Goal: Information Seeking & Learning: Learn about a topic

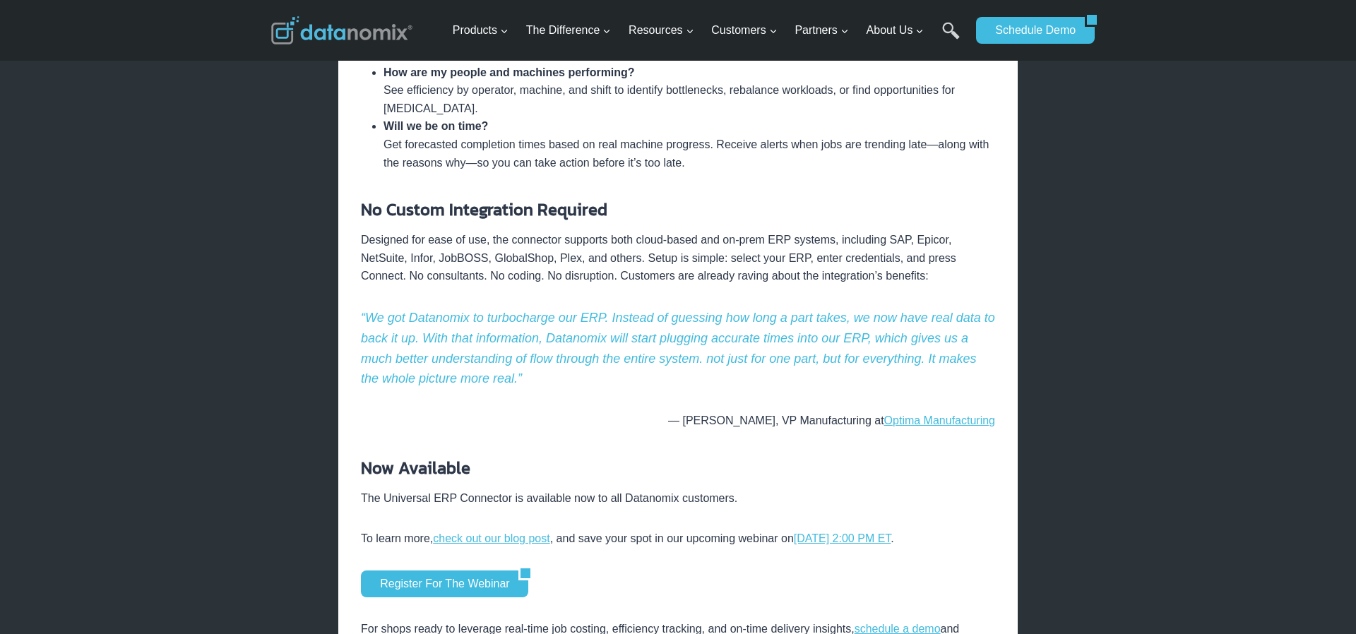
scroll to position [953, 0]
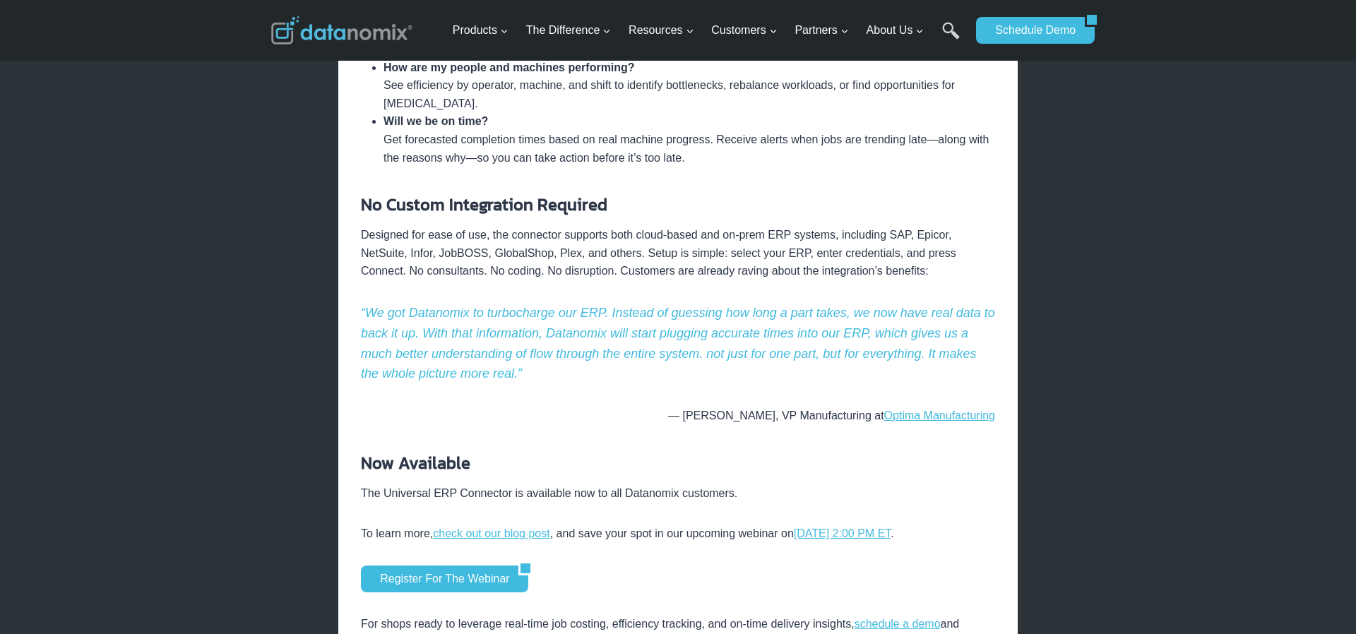
click at [650, 253] on p "Designed for ease of use, the connector supports both cloud-based and on-prem E…" at bounding box center [678, 253] width 634 height 54
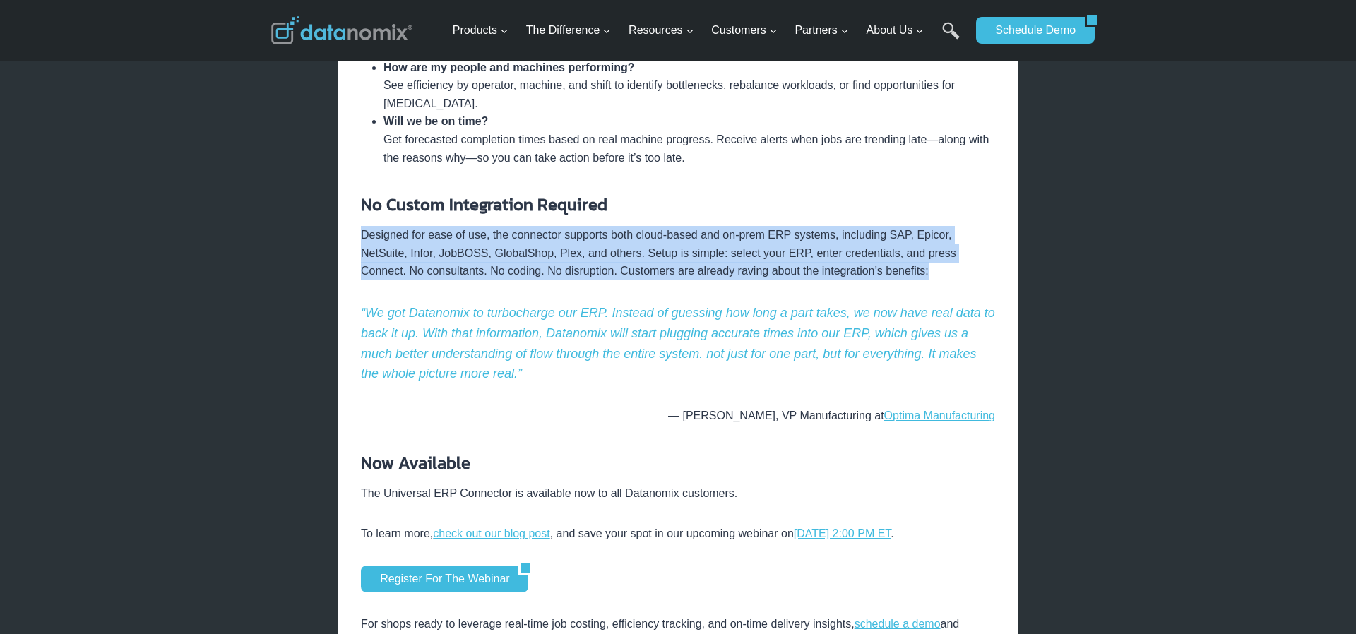
click at [650, 253] on p "Designed for ease of use, the connector supports both cloud-based and on-prem E…" at bounding box center [678, 253] width 634 height 54
copy div "Designed for ease of use, the connector supports both cloud-based and on-prem E…"
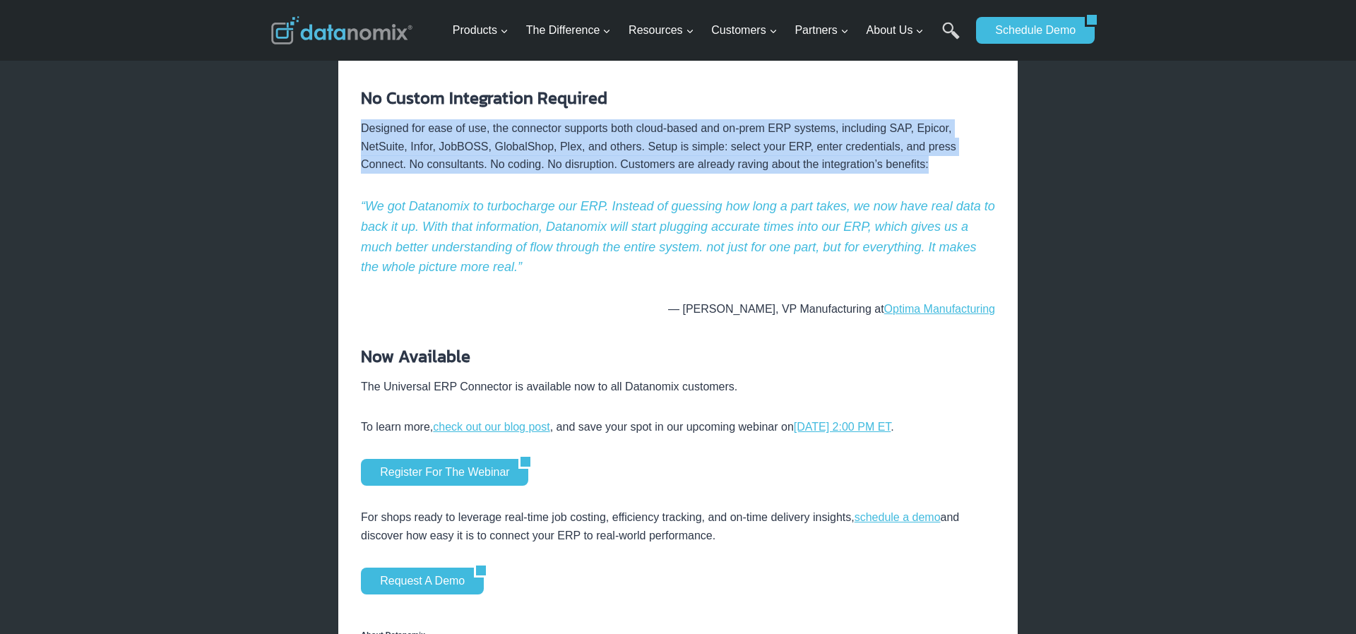
scroll to position [1060, 0]
click at [529, 163] on p "Designed for ease of use, the connector supports both cloud-based and on-prem E…" at bounding box center [678, 146] width 634 height 54
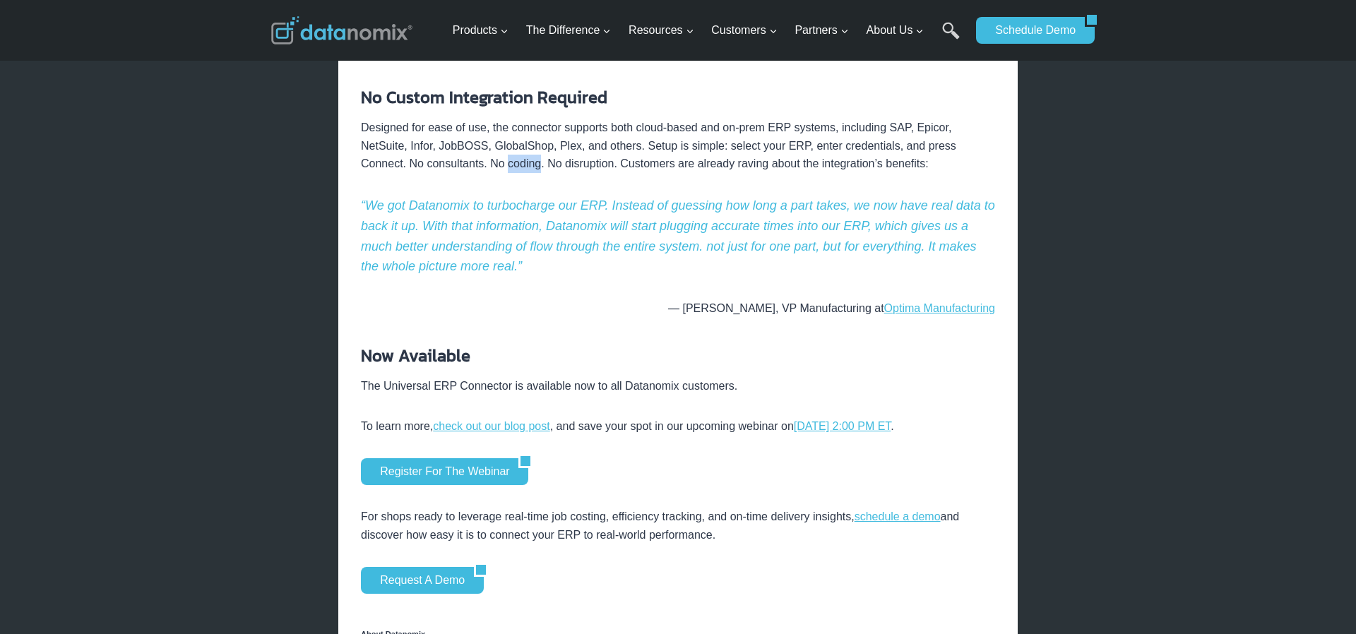
click at [529, 163] on p "Designed for ease of use, the connector supports both cloud-based and on-prem E…" at bounding box center [678, 146] width 634 height 54
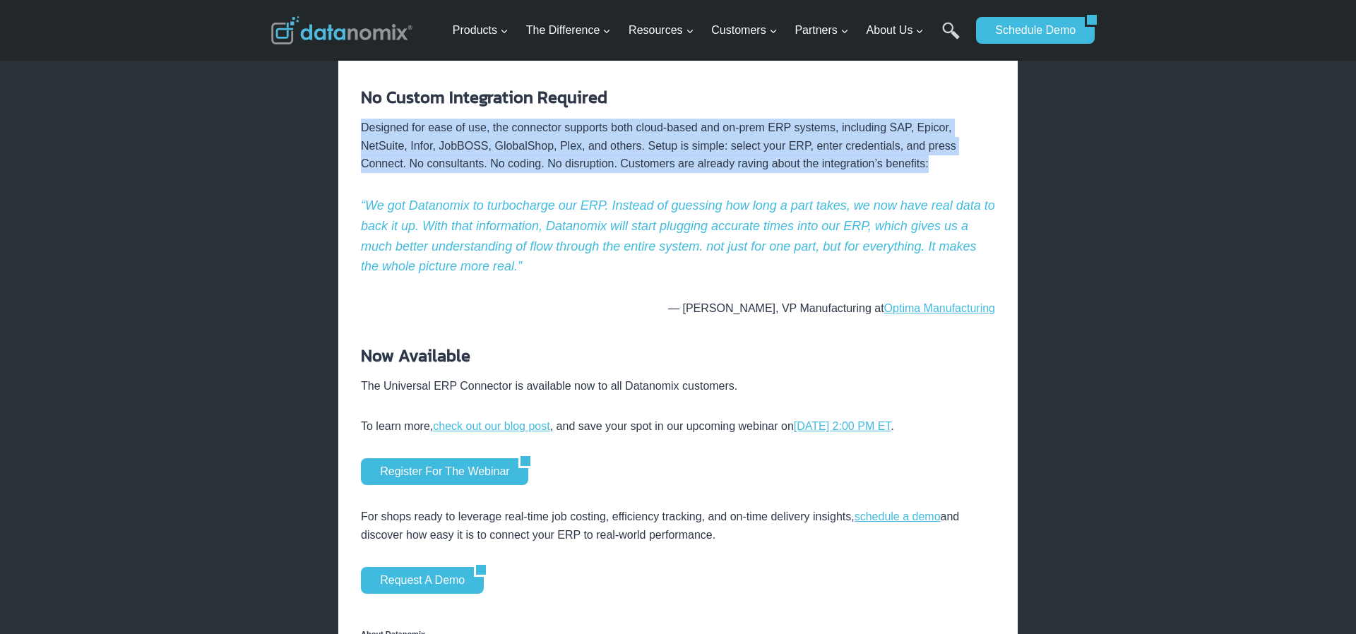
click at [529, 164] on p "Designed for ease of use, the connector supports both cloud-based and on-prem E…" at bounding box center [678, 146] width 634 height 54
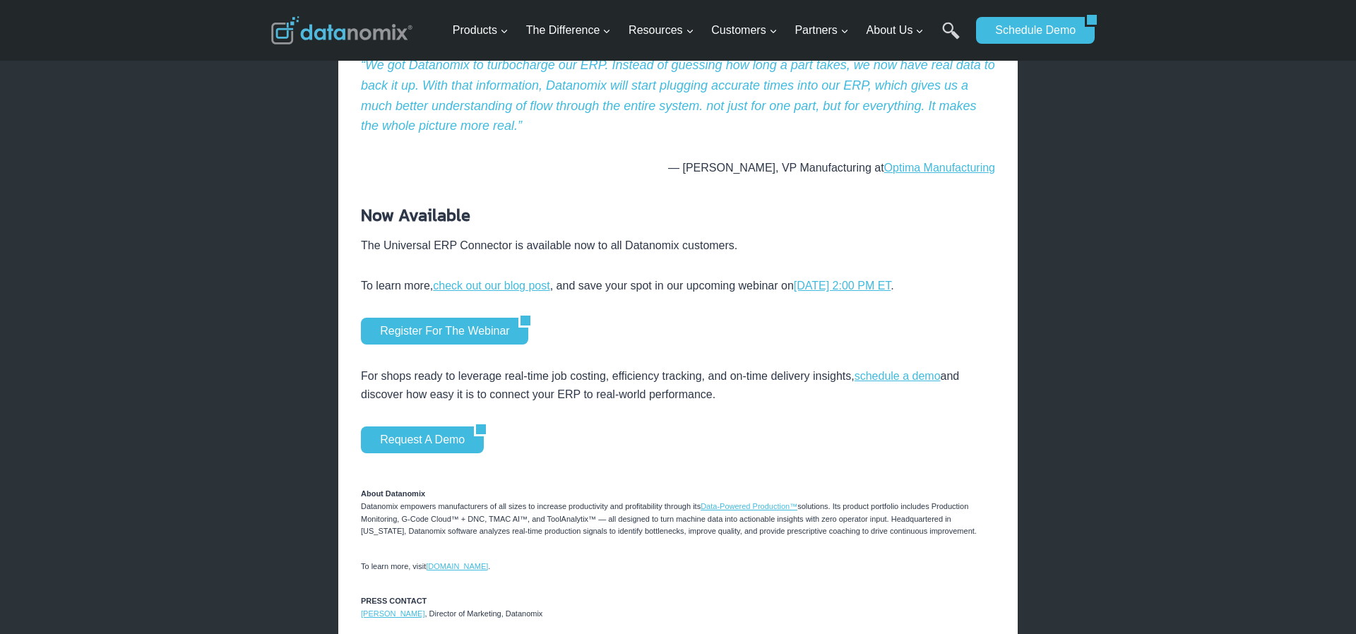
scroll to position [1243, 0]
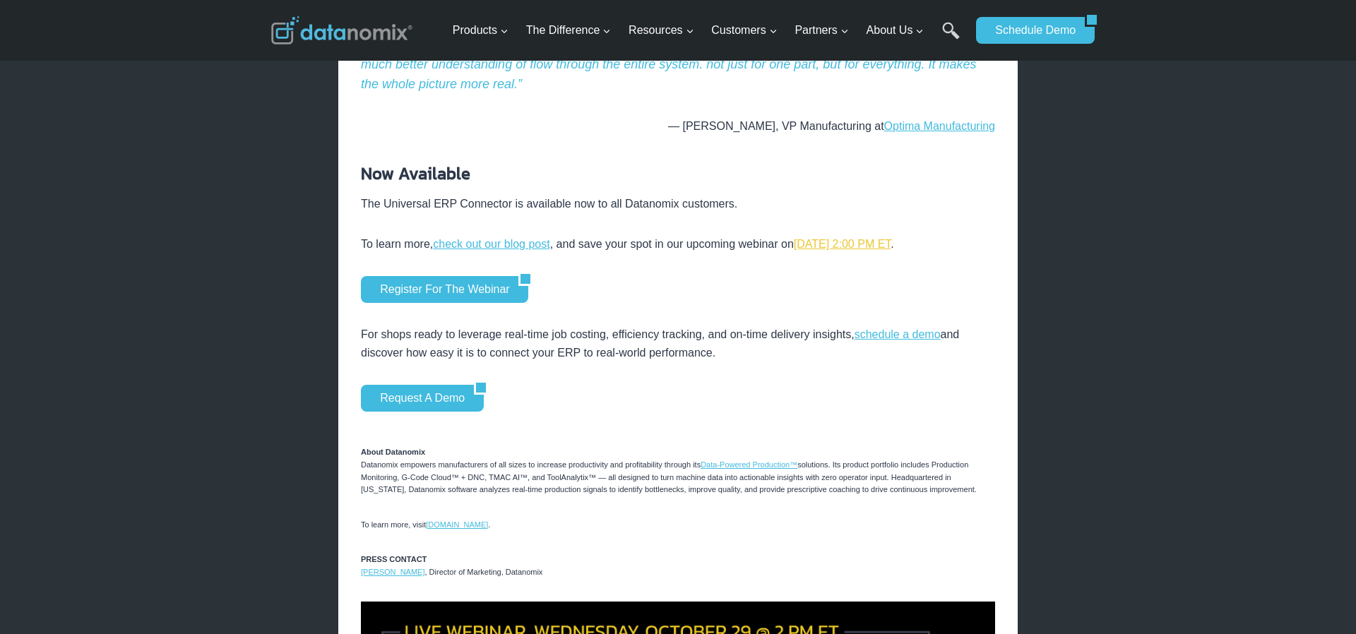
click at [863, 245] on link "October 29, 2025, at 2:00 PM ET" at bounding box center [842, 244] width 97 height 12
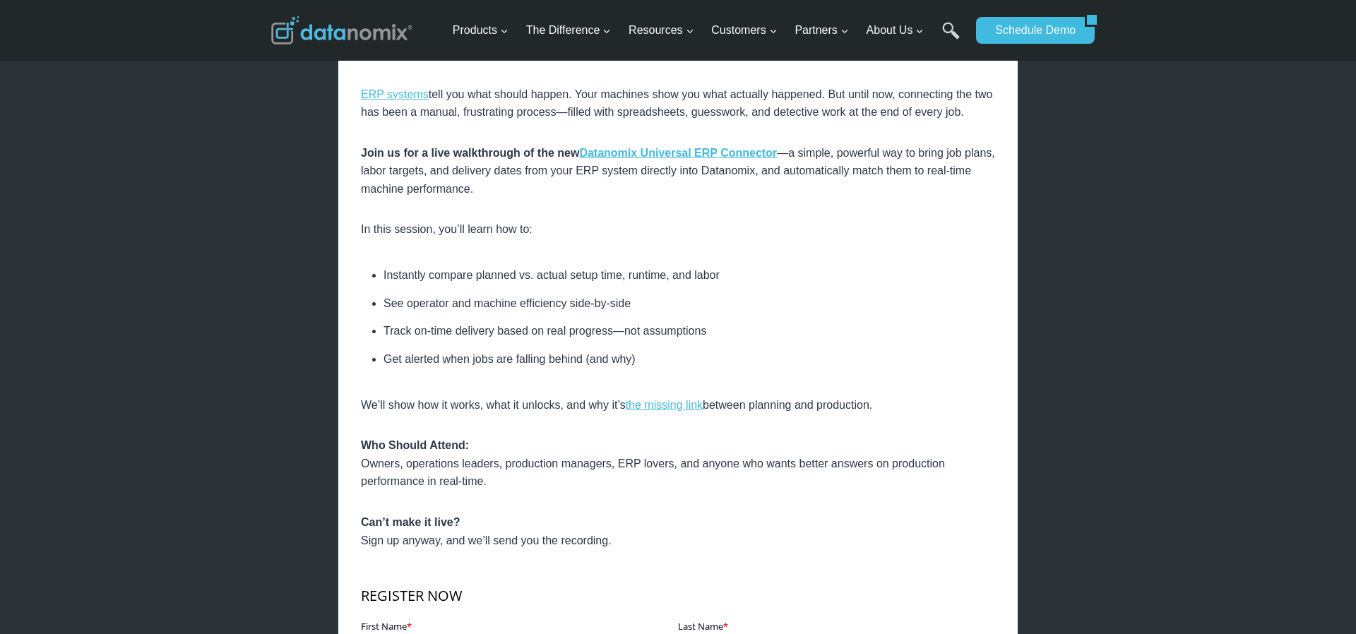
scroll to position [439, 0]
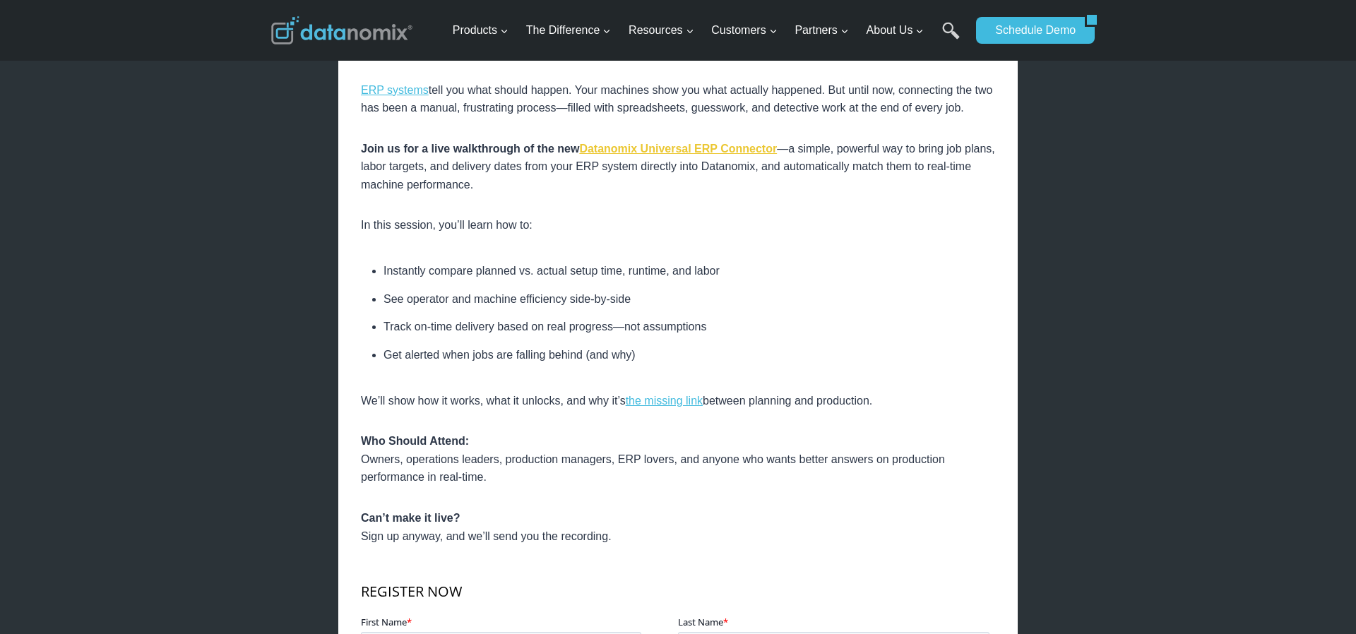
click at [666, 155] on link "Datanomix Universal ERP Connector" at bounding box center [678, 149] width 198 height 12
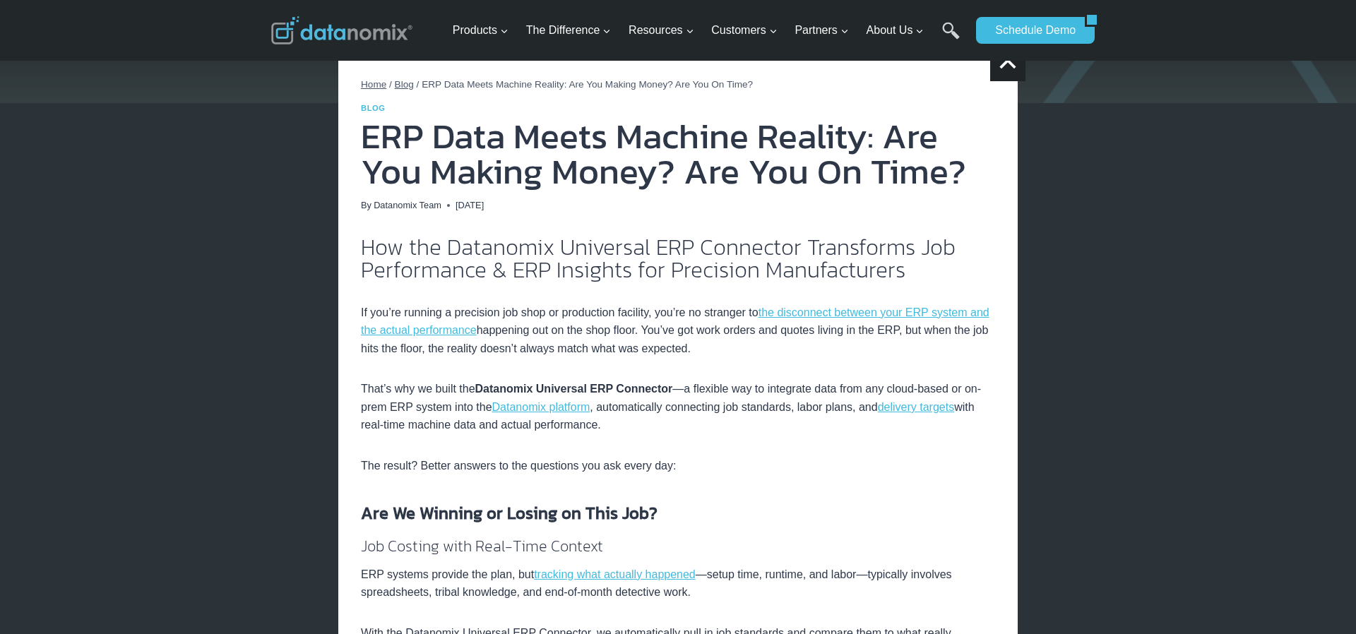
scroll to position [241, 0]
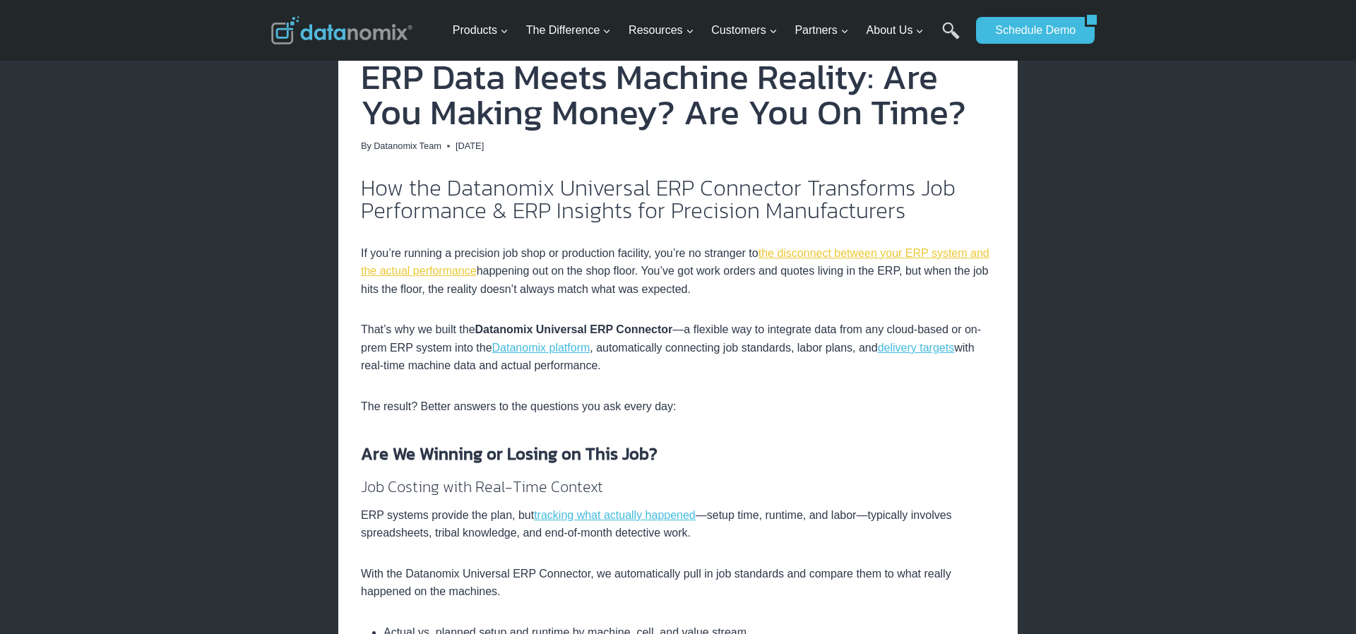
click at [868, 252] on link "the disconnect between your ERP system and the actual performance" at bounding box center [675, 262] width 629 height 30
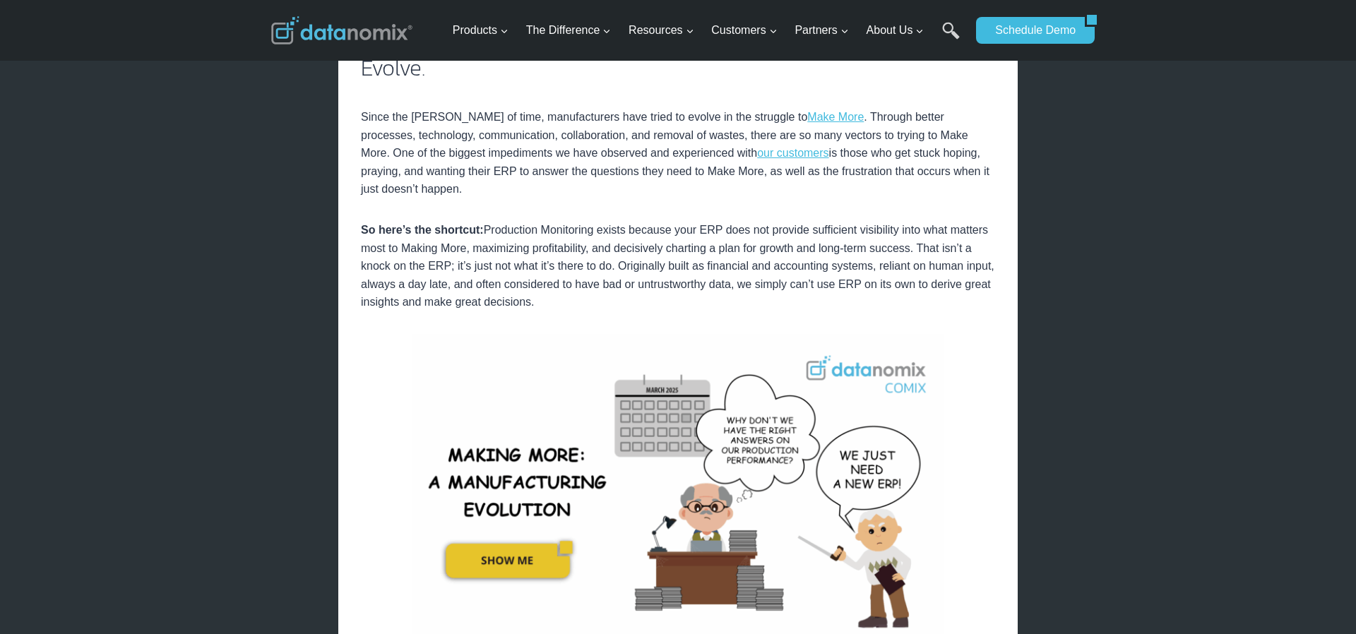
scroll to position [391, 0]
